Goal: Book appointment/travel/reservation

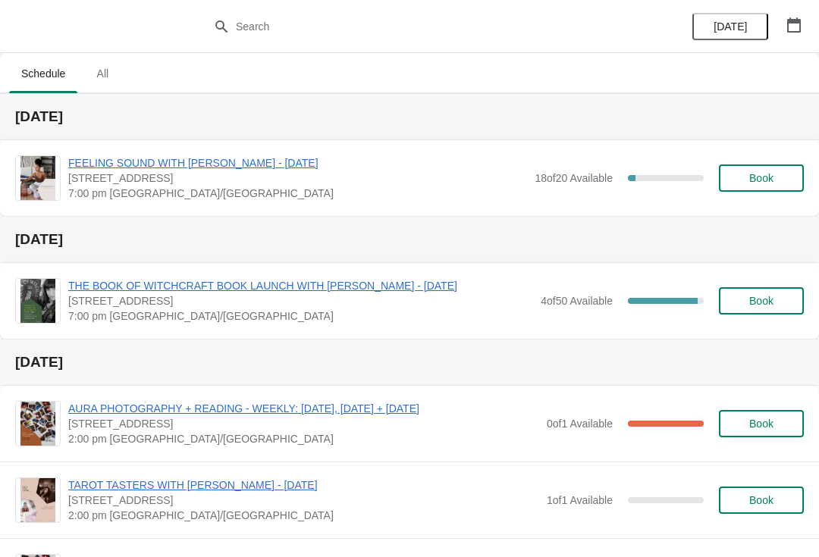
click at [789, 5] on div "[DATE]" at bounding box center [747, 26] width 144 height 53
click at [791, 28] on icon "button" at bounding box center [793, 24] width 15 height 15
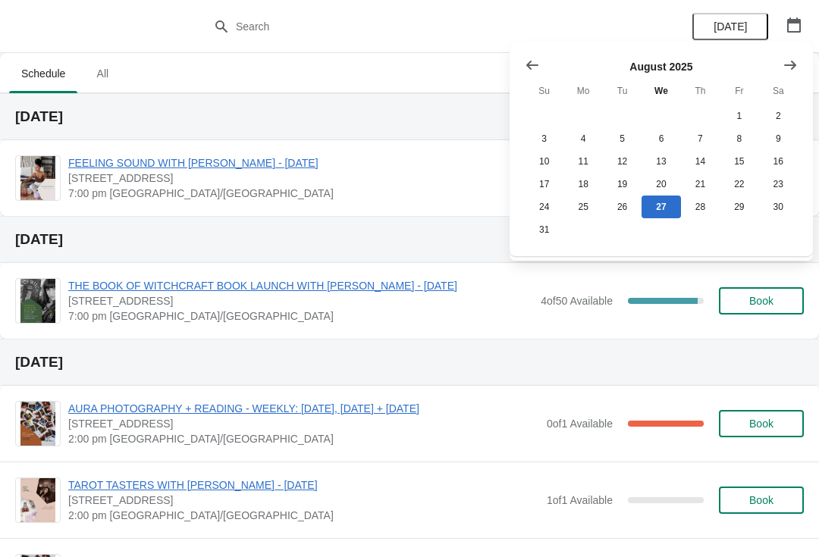
click at [787, 70] on icon "Show next month, September 2025" at bounding box center [789, 65] width 15 height 15
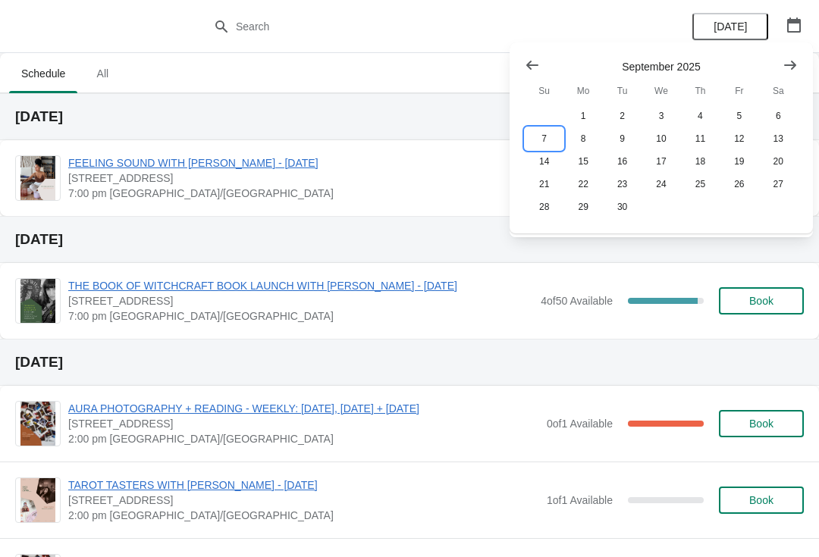
click at [544, 146] on button "7" at bounding box center [544, 138] width 39 height 23
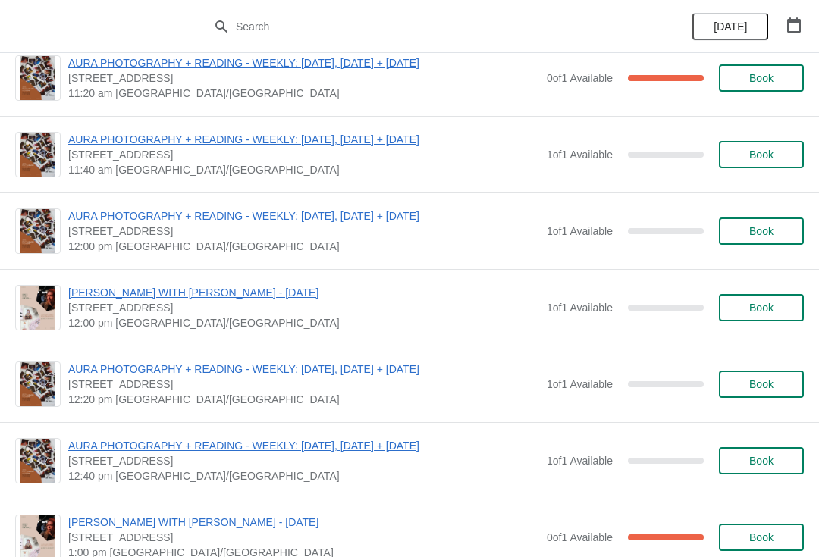
scroll to position [329, 0]
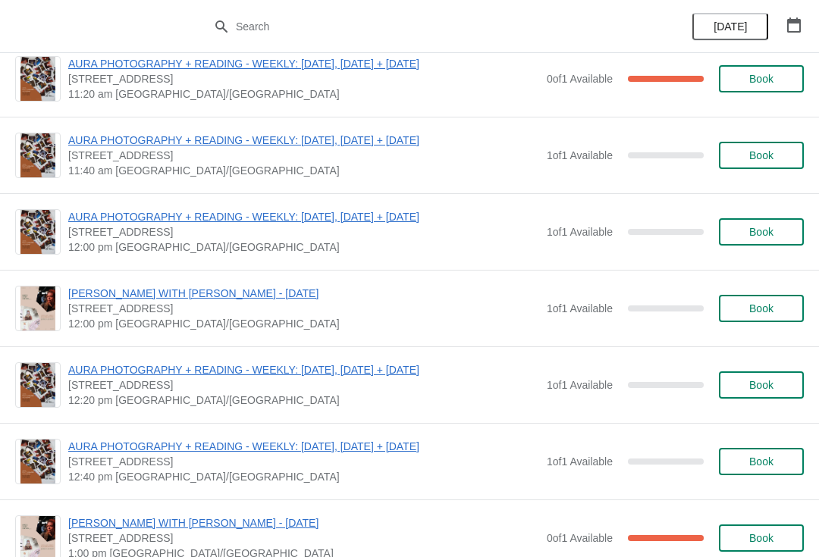
click at [773, 316] on button "Book" at bounding box center [761, 308] width 85 height 27
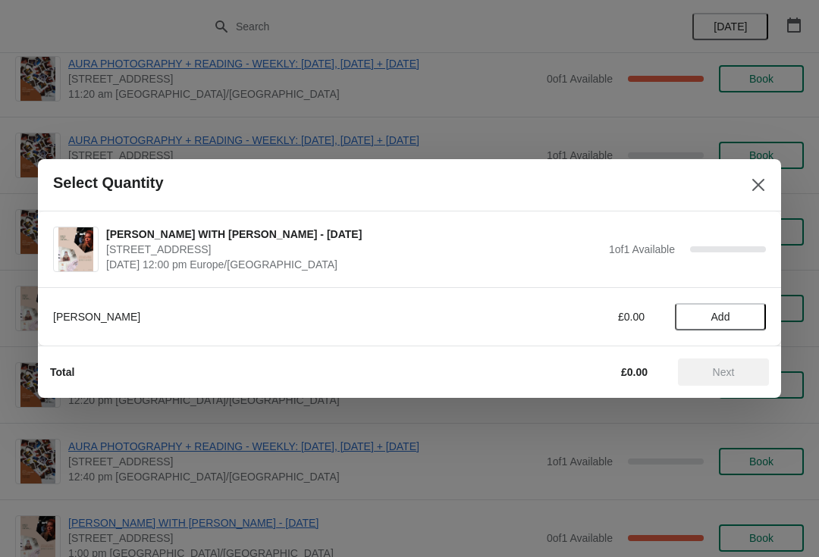
click at [721, 309] on button "Add" at bounding box center [720, 316] width 91 height 27
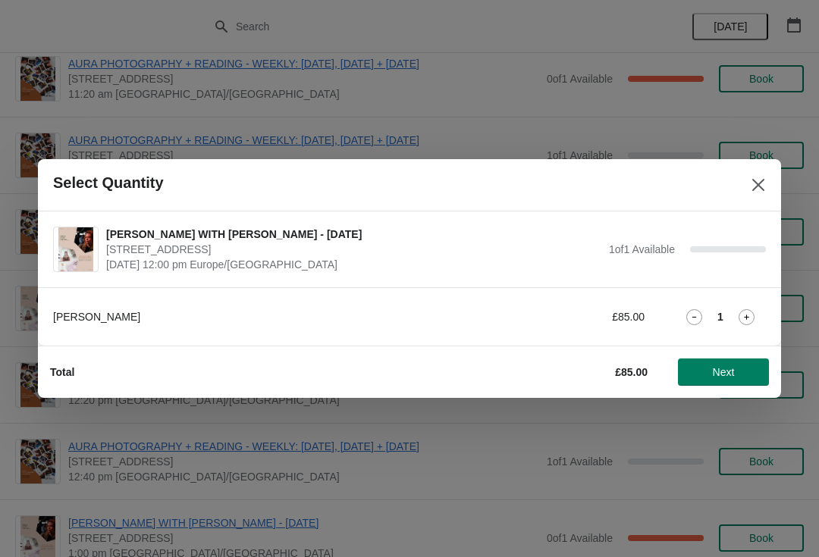
click at [722, 370] on span "Next" at bounding box center [724, 372] width 22 height 12
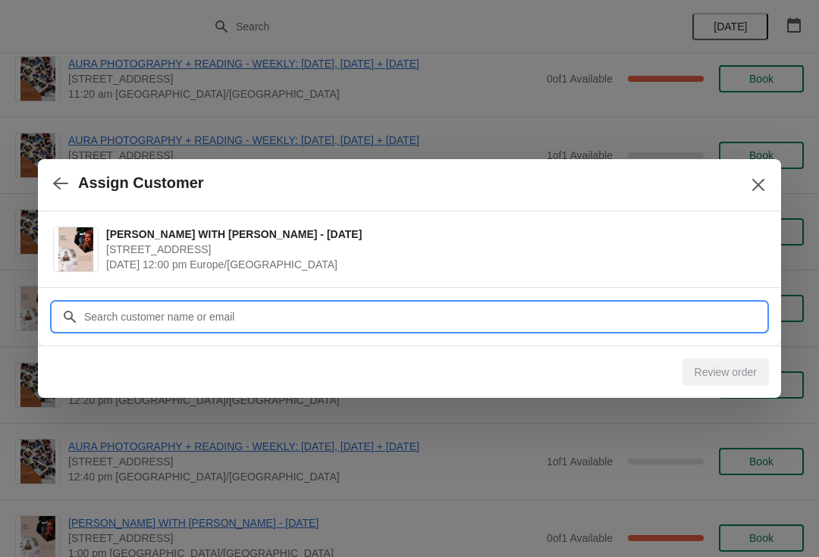
click at [594, 324] on input "Customer" at bounding box center [424, 316] width 682 height 27
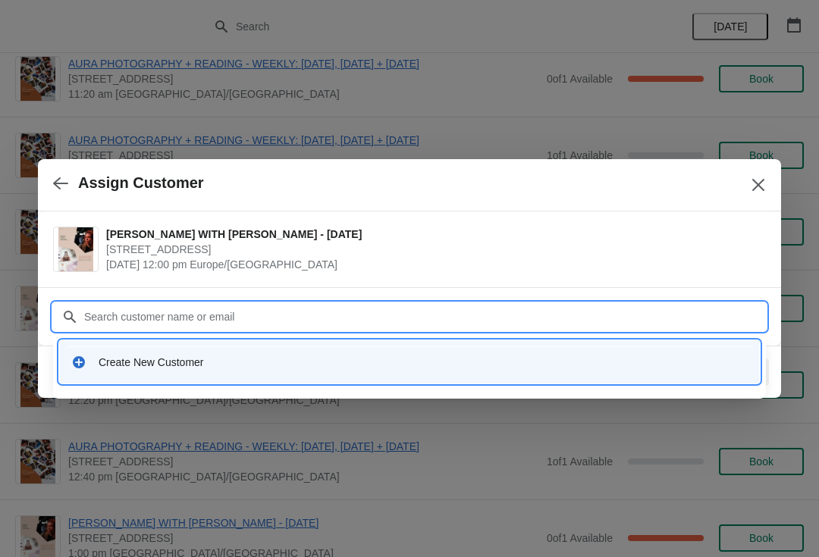
click at [533, 374] on div "Create New Customer" at bounding box center [409, 361] width 688 height 31
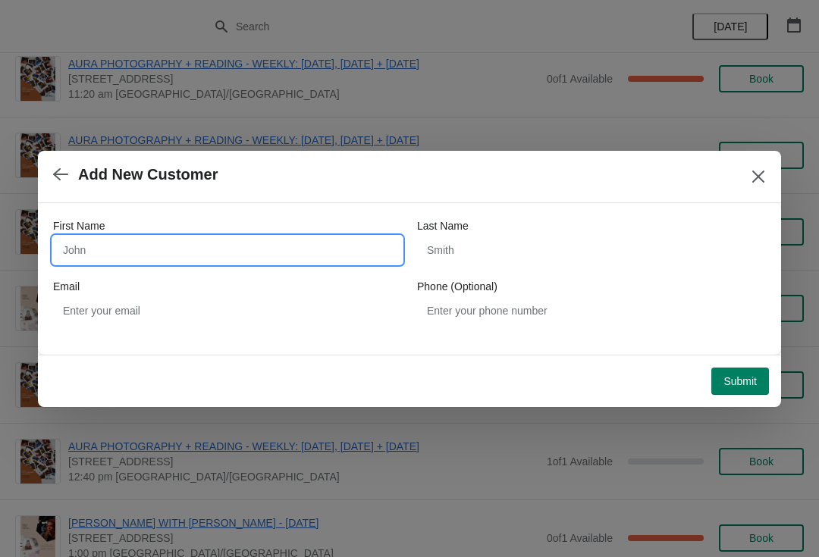
click at [168, 243] on input "First Name" at bounding box center [227, 250] width 349 height 27
type input "[PERSON_NAME]"
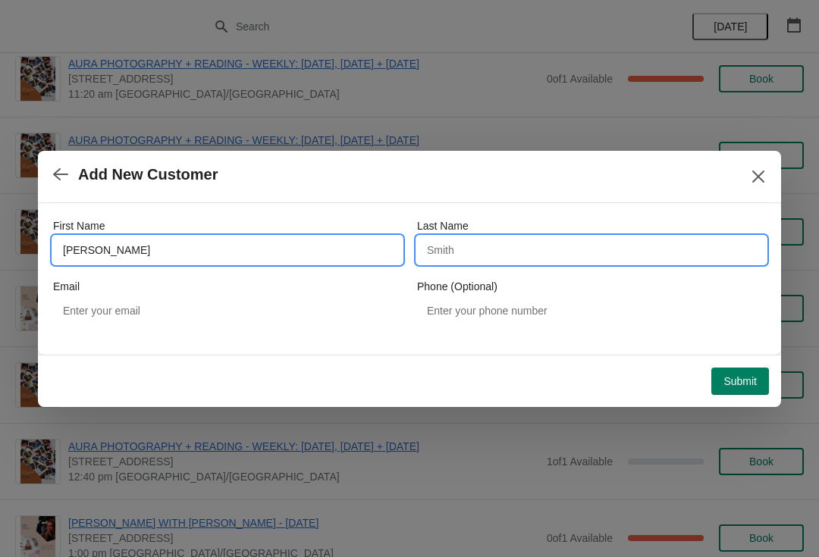
click at [581, 259] on input "Last Name" at bounding box center [591, 250] width 349 height 27
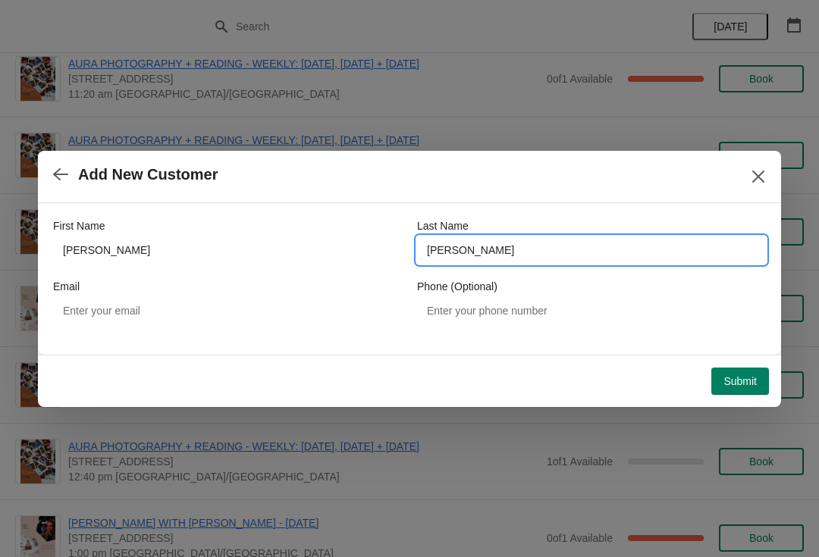
type input "[PERSON_NAME]"
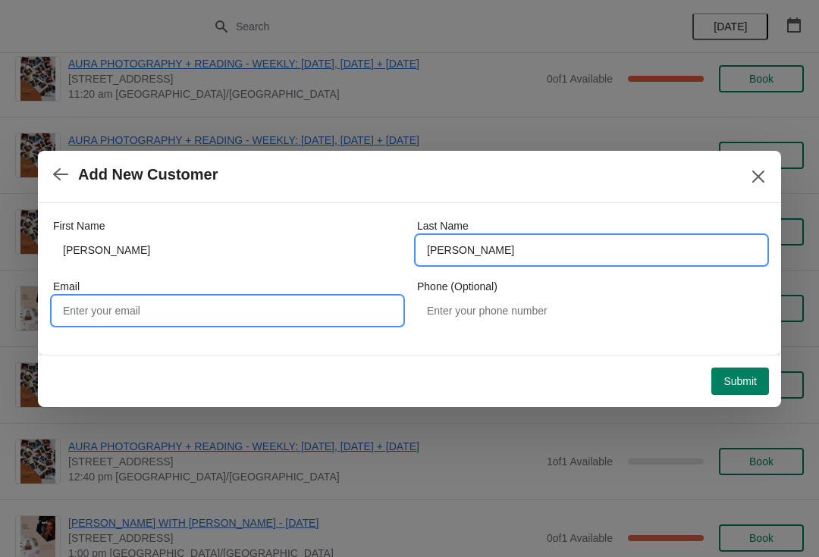
click at [362, 305] on input "Email" at bounding box center [227, 310] width 349 height 27
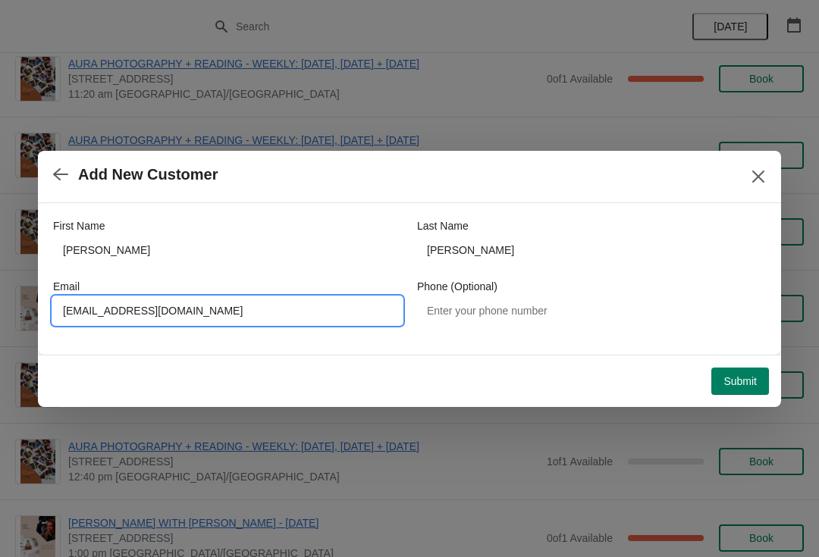
type input "[EMAIL_ADDRESS][DOMAIN_NAME]"
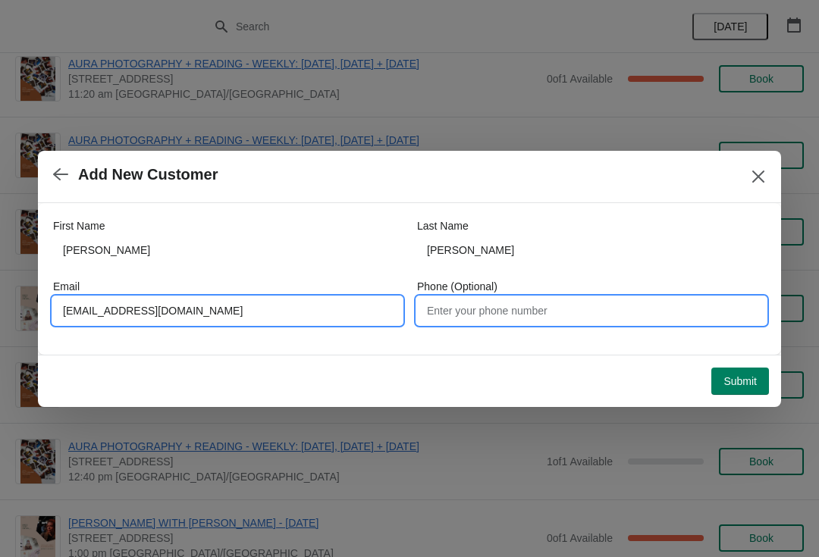
click at [585, 309] on input "Phone (Optional)" at bounding box center [591, 310] width 349 height 27
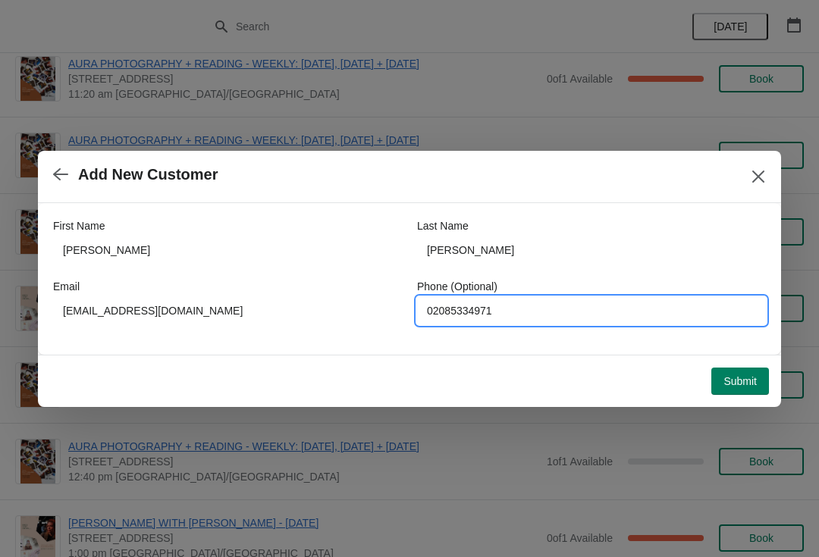
type input "02085334971"
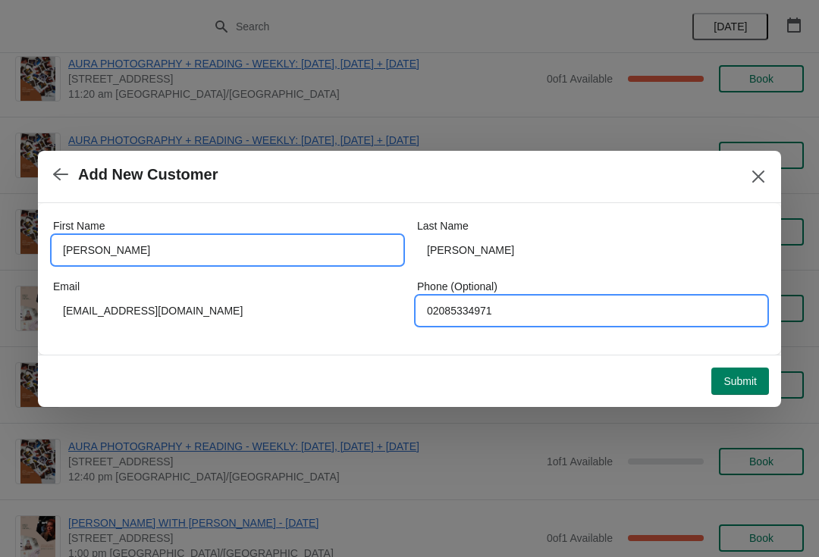
click at [314, 256] on input "[PERSON_NAME]" at bounding box center [227, 250] width 349 height 27
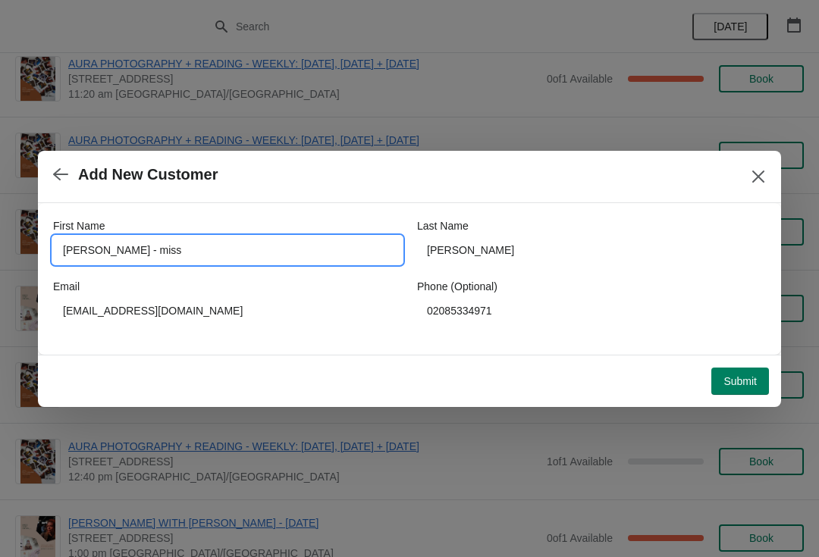
type input "[PERSON_NAME] - miss"
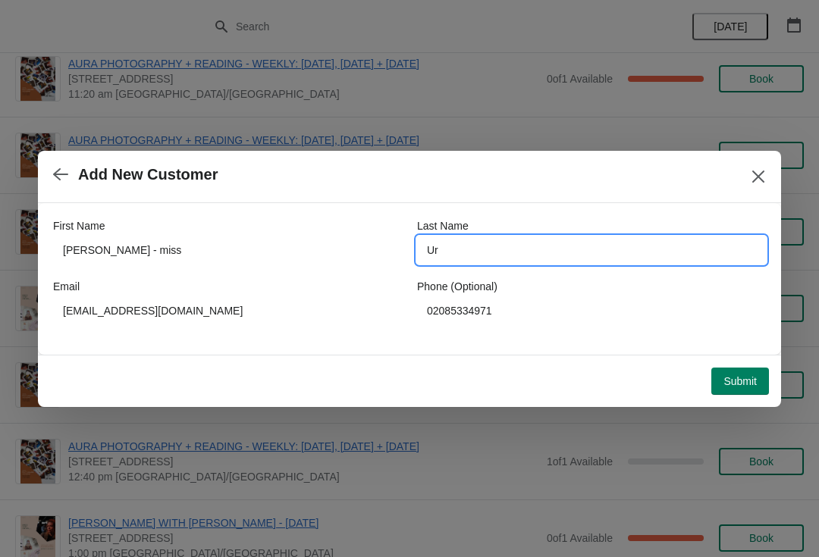
type input "U"
type input "[PERSON_NAME]"
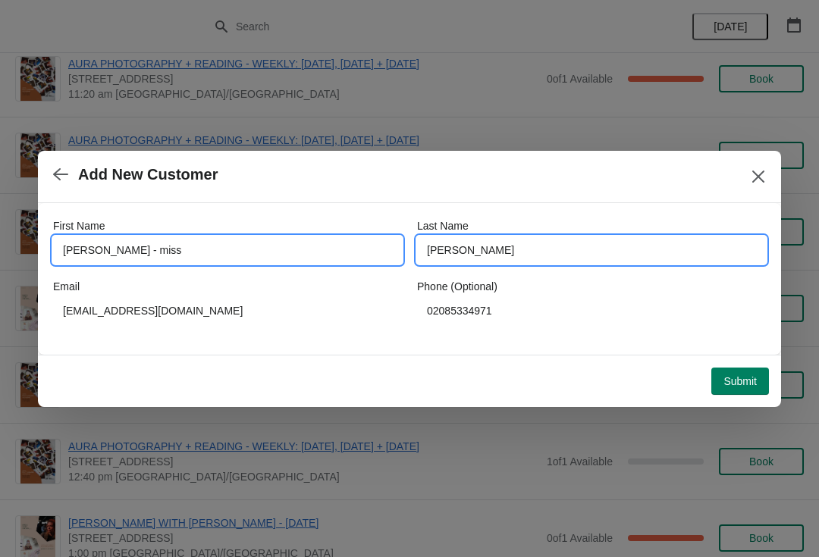
click at [329, 251] on input "[PERSON_NAME] - miss" at bounding box center [227, 250] width 349 height 27
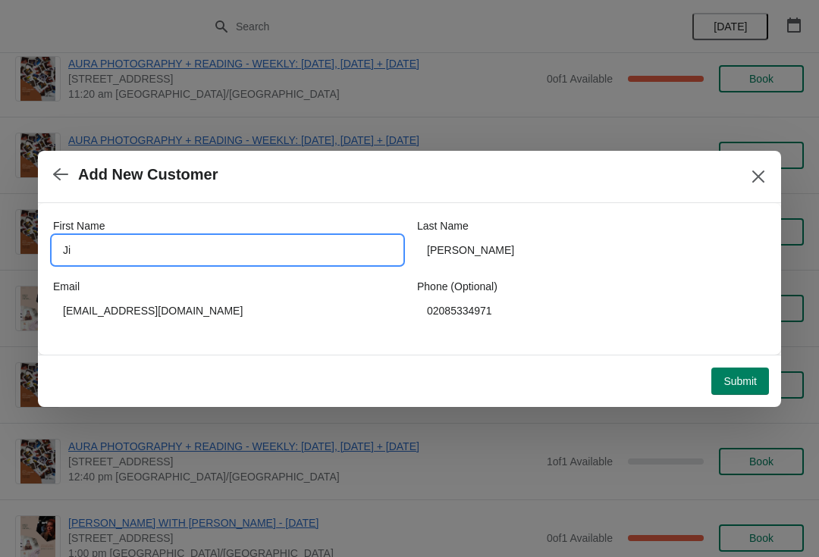
type input "J"
type input "Cherry"
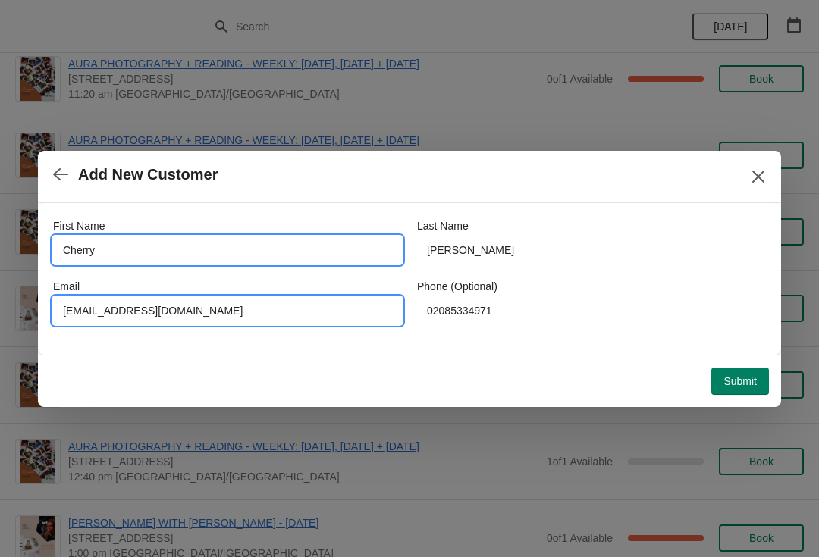
click at [161, 316] on input "[EMAIL_ADDRESS][DOMAIN_NAME]" at bounding box center [227, 310] width 349 height 27
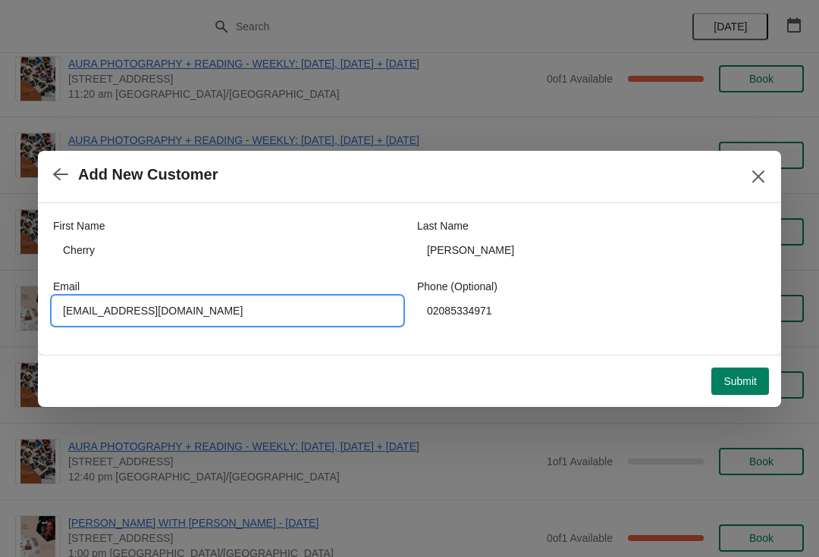
type input "[EMAIL_ADDRESS][DOMAIN_NAME]"
click at [743, 381] on span "Submit" at bounding box center [739, 381] width 33 height 12
